Goal: Browse casually: Explore the website without a specific task or goal

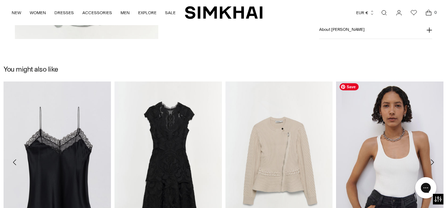
scroll to position [879, 0]
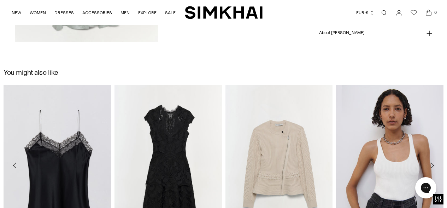
click at [432, 164] on icon "Move to next carousel slide" at bounding box center [432, 165] width 8 height 8
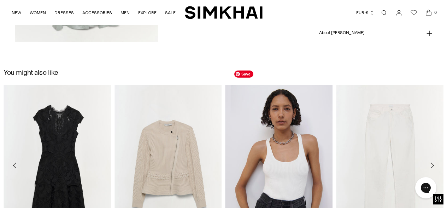
scroll to position [951, 0]
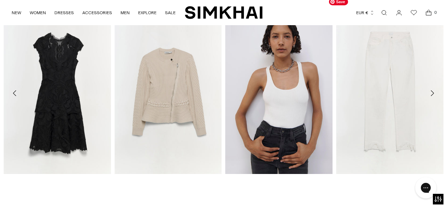
click at [431, 92] on icon "Move to next carousel slide" at bounding box center [432, 93] width 8 height 8
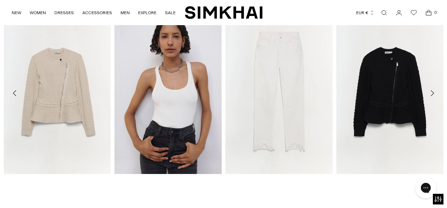
click at [434, 92] on icon "Move to next carousel slide" at bounding box center [432, 93] width 8 height 8
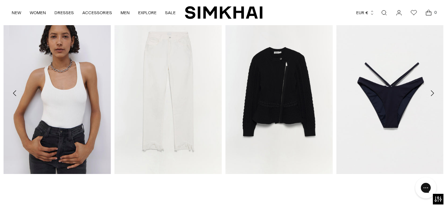
click at [432, 93] on icon "Move to next carousel slide" at bounding box center [432, 93] width 8 height 8
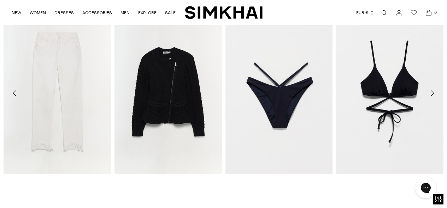
click at [431, 94] on icon "Move to next carousel slide" at bounding box center [432, 93] width 8 height 8
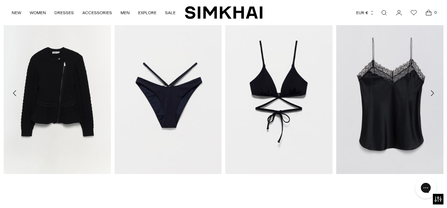
click at [432, 93] on icon "Move to next carousel slide" at bounding box center [432, 93] width 8 height 8
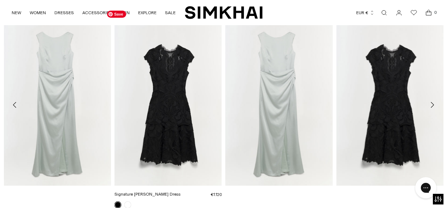
scroll to position [736, 0]
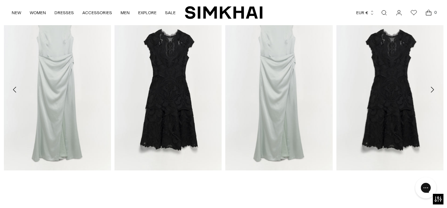
click at [432, 89] on icon "Move to next carousel slide" at bounding box center [432, 89] width 8 height 8
click at [433, 87] on icon "Move to next carousel slide" at bounding box center [432, 90] width 3 height 6
